Goal: Use online tool/utility

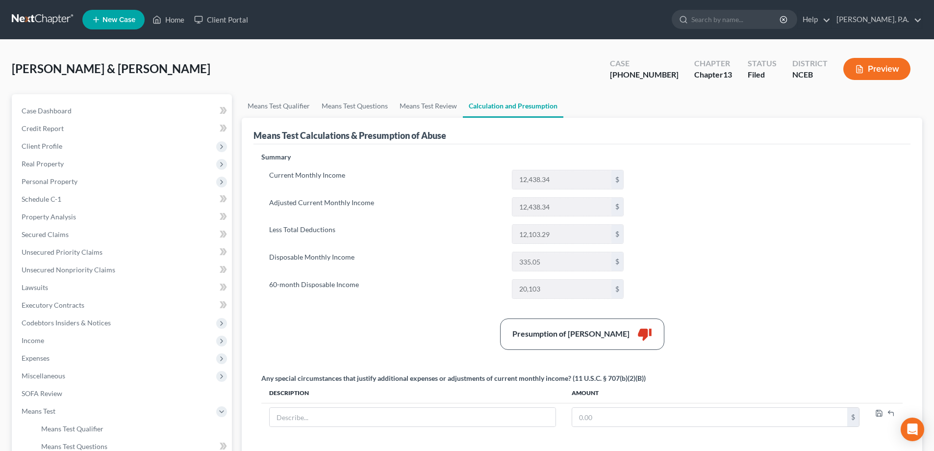
click at [45, 20] on link at bounding box center [43, 20] width 63 height 18
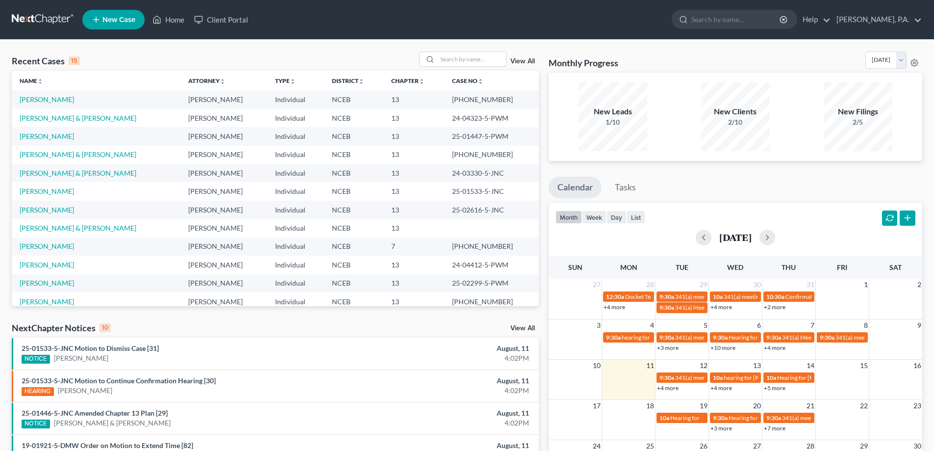
click at [463, 58] on input "search" at bounding box center [471, 59] width 69 height 14
click at [70, 130] on td "[PERSON_NAME]" at bounding box center [96, 136] width 169 height 18
click at [74, 139] on link "[PERSON_NAME]" at bounding box center [47, 136] width 54 height 8
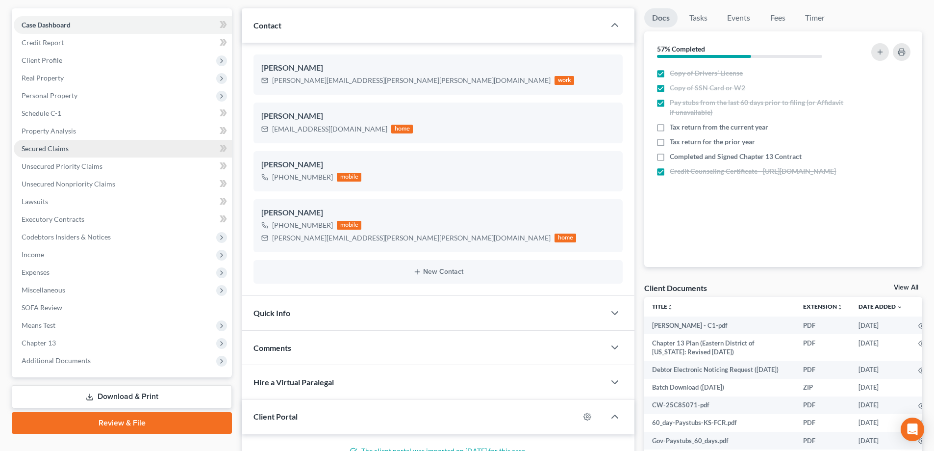
scroll to position [98, 0]
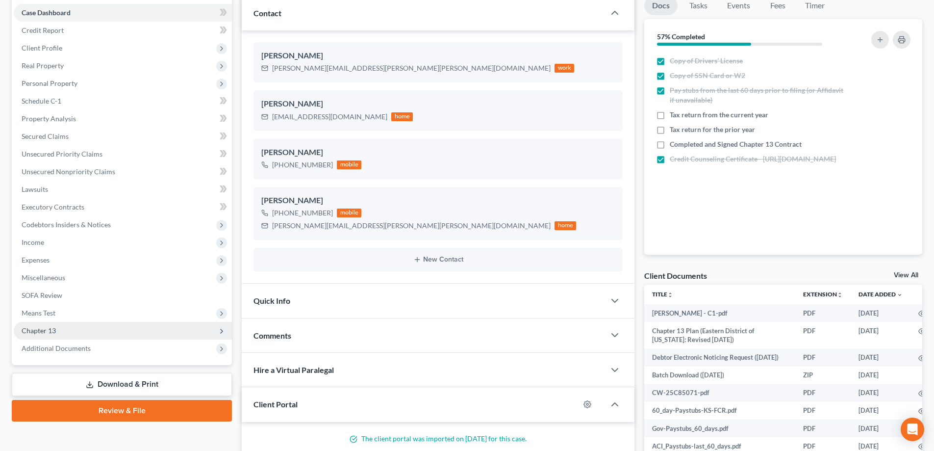
click at [132, 325] on span "Chapter 13" at bounding box center [123, 331] width 218 height 18
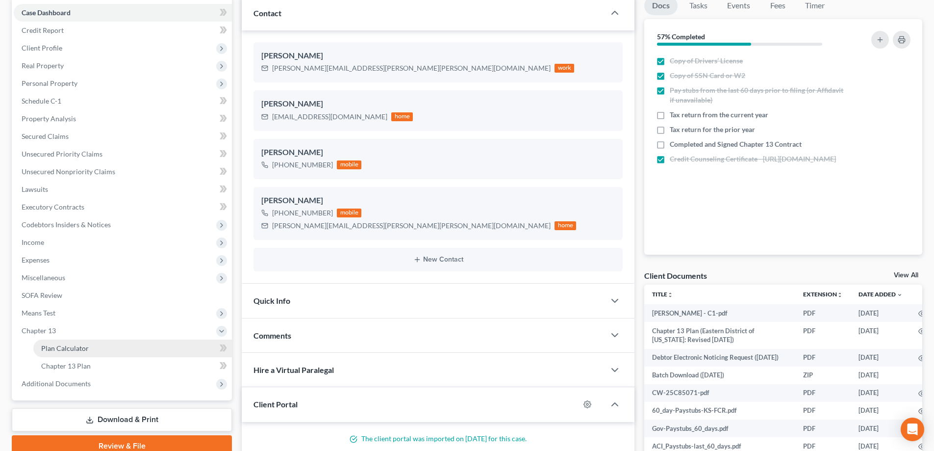
click at [127, 348] on link "Plan Calculator" at bounding box center [132, 348] width 199 height 18
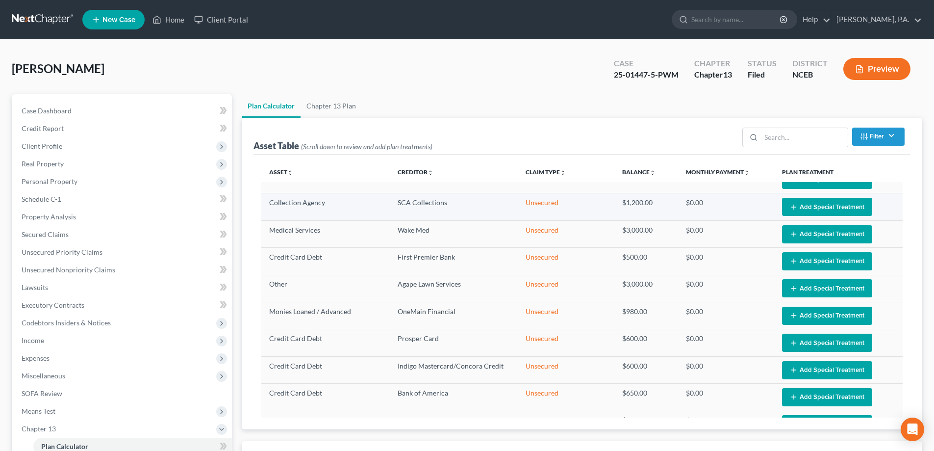
select select "59"
